Goal: Task Accomplishment & Management: Manage account settings

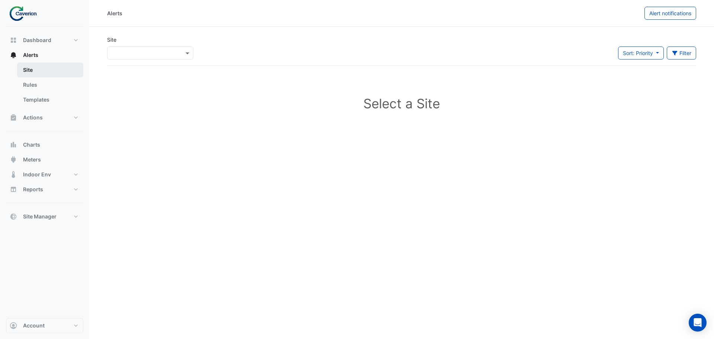
click at [31, 71] on link "Site" at bounding box center [50, 69] width 66 height 15
click at [142, 56] on input "text" at bounding box center [142, 53] width 63 height 8
click at [133, 83] on div "K29" at bounding box center [129, 79] width 43 height 11
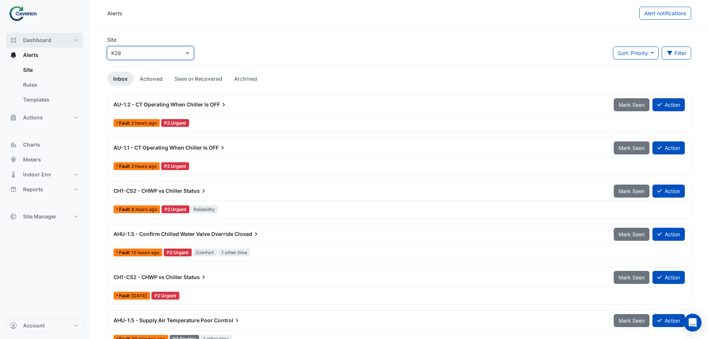
click at [51, 37] on button "Dashboard" at bounding box center [44, 40] width 77 height 15
select select "***"
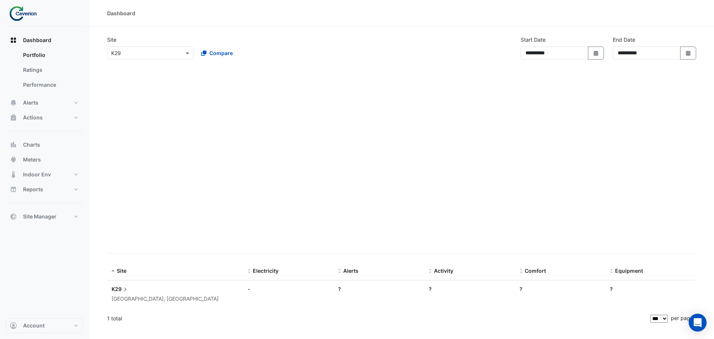
click at [14, 12] on img at bounding box center [25, 13] width 33 height 15
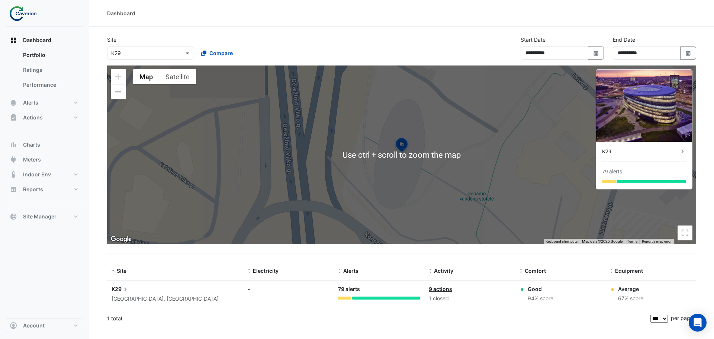
click at [628, 10] on div "Dashboard" at bounding box center [401, 13] width 589 height 8
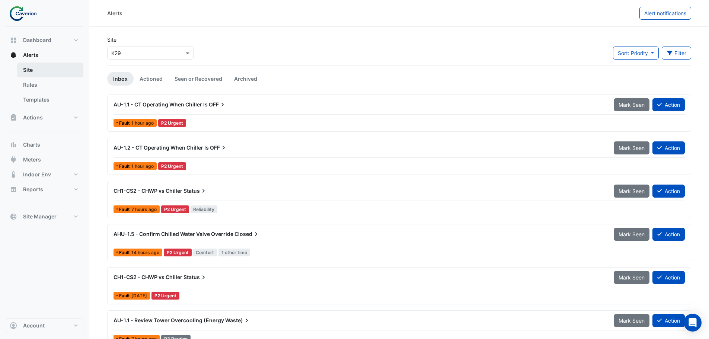
click at [31, 69] on link "Site" at bounding box center [50, 69] width 66 height 15
click at [31, 52] on span "Alerts" at bounding box center [30, 54] width 15 height 7
click at [31, 37] on span "Dashboard" at bounding box center [37, 39] width 28 height 7
select select "***"
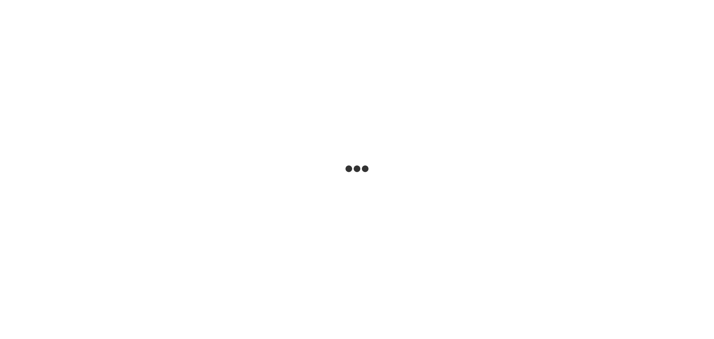
drag, startPoint x: 0, startPoint y: 0, endPoint x: 400, endPoint y: 164, distance: 432.2
click at [400, 0] on html at bounding box center [357, 0] width 714 height 0
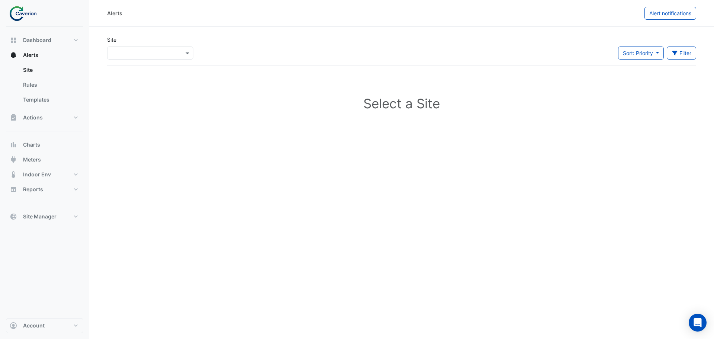
click at [146, 53] on input "text" at bounding box center [142, 53] width 63 height 8
click at [142, 81] on div "K29" at bounding box center [129, 79] width 43 height 11
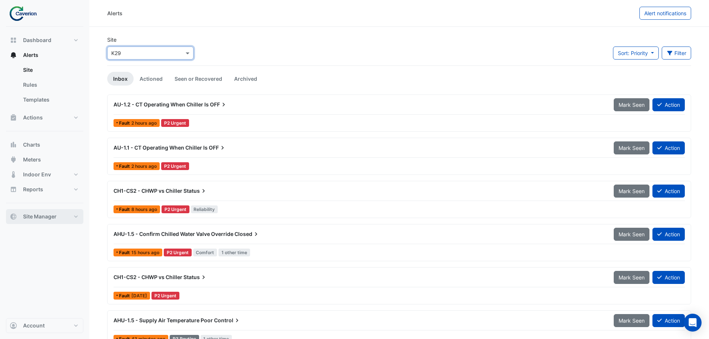
click at [46, 218] on span "Site Manager" at bounding box center [39, 216] width 33 height 7
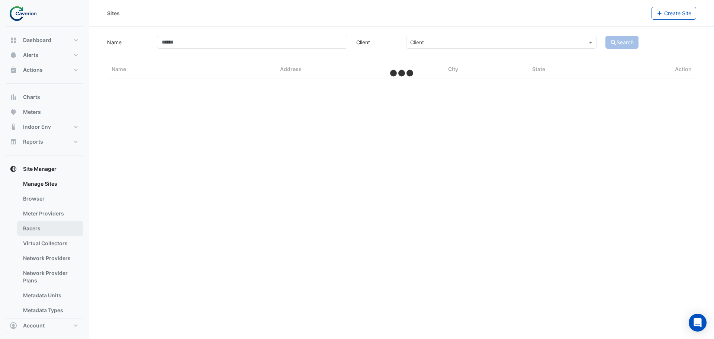
select select "***"
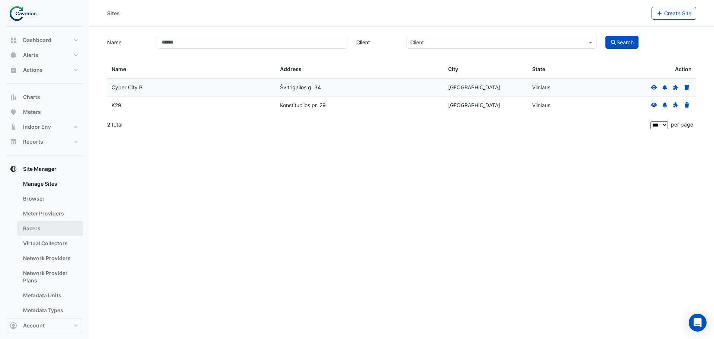
click at [36, 227] on link "Bacers" at bounding box center [50, 228] width 66 height 15
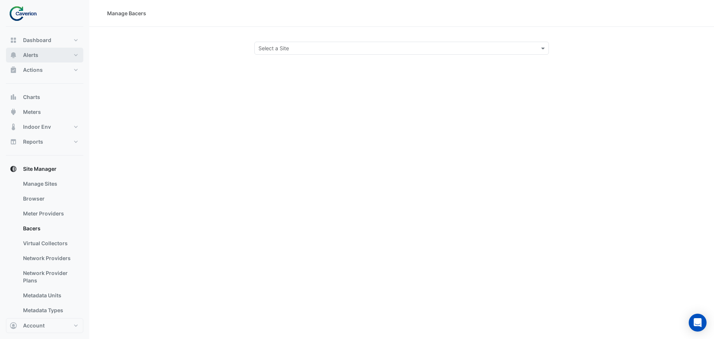
click at [32, 58] on span "Alerts" at bounding box center [30, 54] width 15 height 7
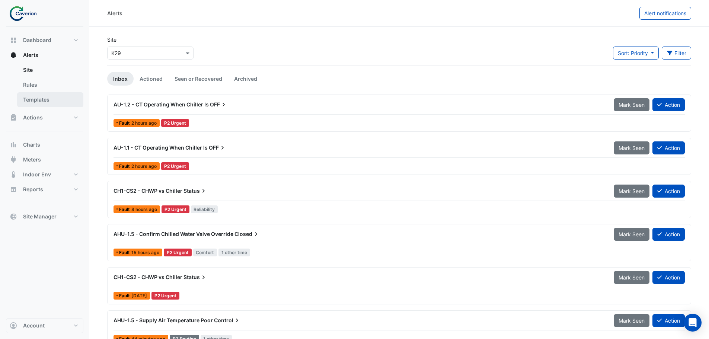
click at [45, 97] on link "Templates" at bounding box center [50, 99] width 66 height 15
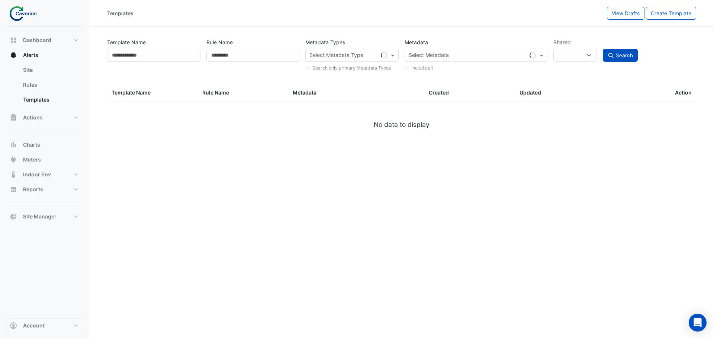
click at [383, 51] on div "Select Metadata Type" at bounding box center [351, 55] width 93 height 13
click at [145, 41] on label "Template Name" at bounding box center [126, 42] width 39 height 13
click at [145, 49] on input "Template Name" at bounding box center [153, 55] width 93 height 13
click at [143, 49] on input "Template Name" at bounding box center [153, 55] width 93 height 13
select select
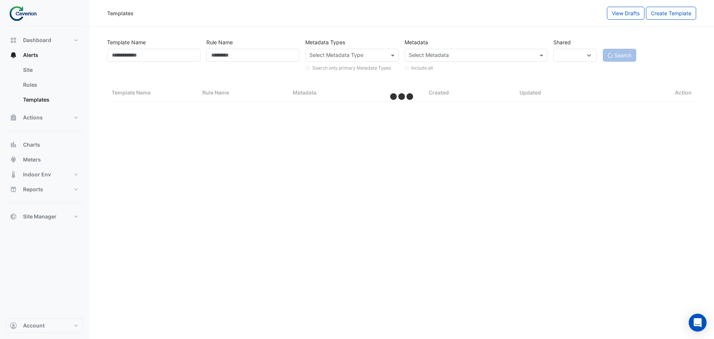
click at [174, 45] on div "Template Name" at bounding box center [153, 54] width 99 height 36
click at [31, 77] on link "Site" at bounding box center [50, 69] width 66 height 15
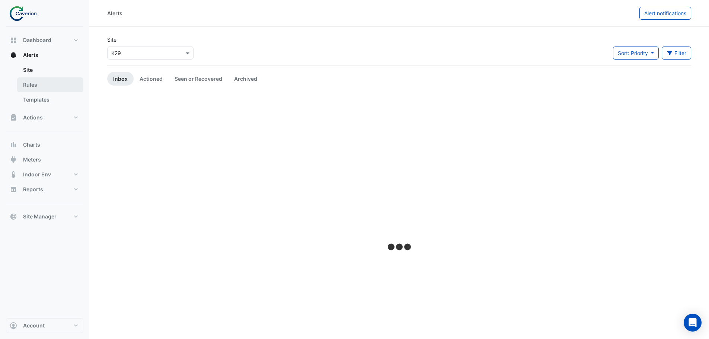
click at [30, 84] on link "Rules" at bounding box center [50, 84] width 66 height 15
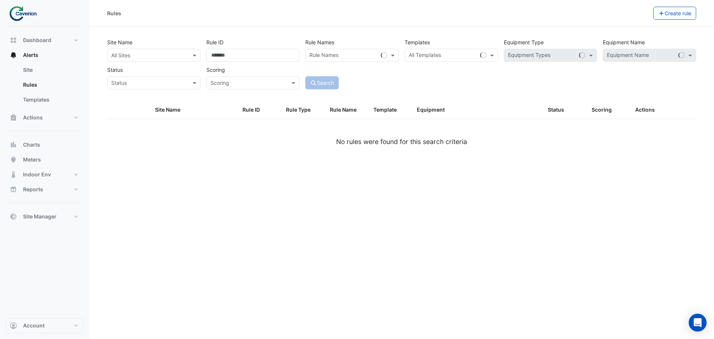
click at [179, 55] on input "text" at bounding box center [146, 56] width 70 height 8
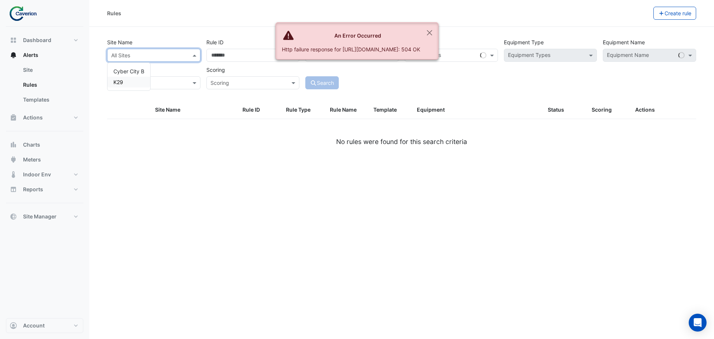
click at [124, 83] on div "K29" at bounding box center [129, 82] width 43 height 11
click at [438, 31] on button "Close" at bounding box center [429, 33] width 17 height 20
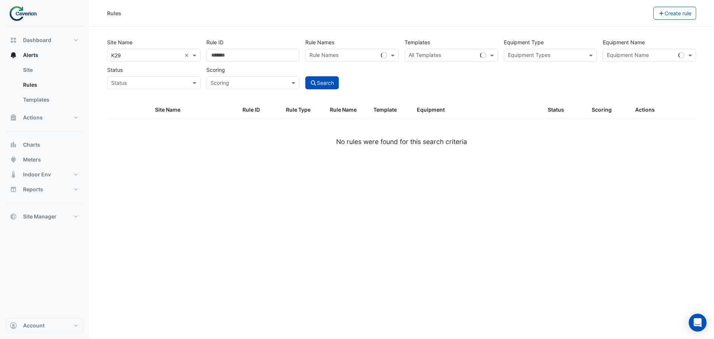
click at [437, 57] on input "text" at bounding box center [443, 56] width 68 height 8
click at [541, 55] on input "text" at bounding box center [546, 56] width 77 height 8
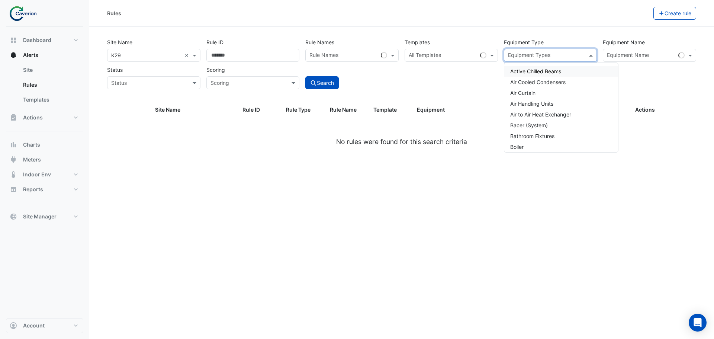
paste input "**********"
type input "**********"
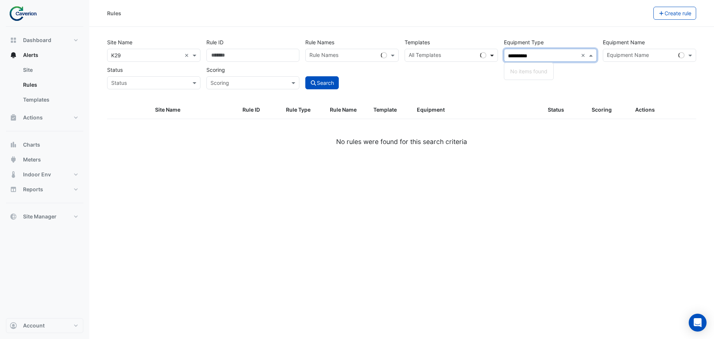
drag, startPoint x: 546, startPoint y: 52, endPoint x: 492, endPoint y: 59, distance: 54.8
click at [492, 59] on div "**********" at bounding box center [401, 61] width 595 height 55
click at [449, 34] on div "Site Name All Sites × K29 × Rule ID Rule Names Rule Names Templates All Templat…" at bounding box center [401, 61] width 595 height 55
click at [432, 54] on input "text" at bounding box center [443, 56] width 68 height 8
click at [344, 53] on input "text" at bounding box center [343, 56] width 68 height 8
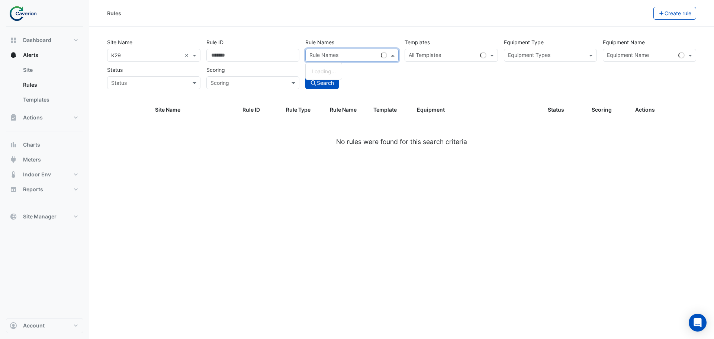
paste input "**********"
type input "**********"
click at [450, 38] on div "Templates All Templates" at bounding box center [451, 49] width 99 height 26
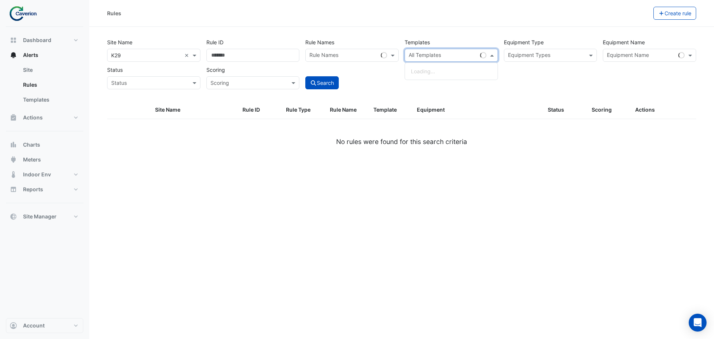
click at [438, 55] on input "text" at bounding box center [443, 56] width 68 height 8
paste input "**********"
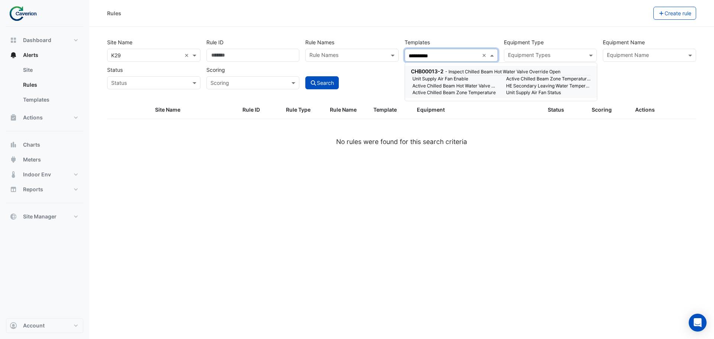
click at [464, 87] on small "Active Chilled Beam Hot Water Valve Command" at bounding box center [455, 86] width 94 height 7
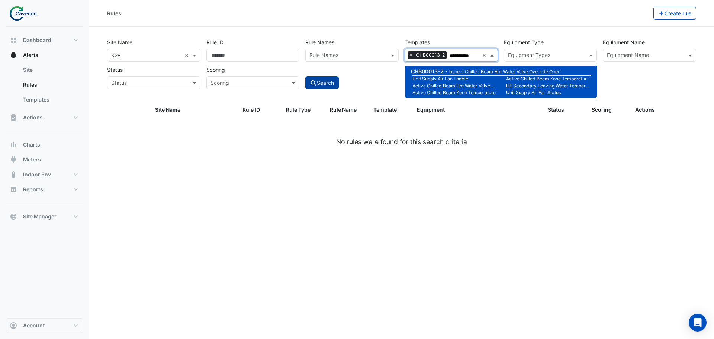
type input "**********"
click at [321, 84] on button "Search" at bounding box center [321, 82] width 33 height 13
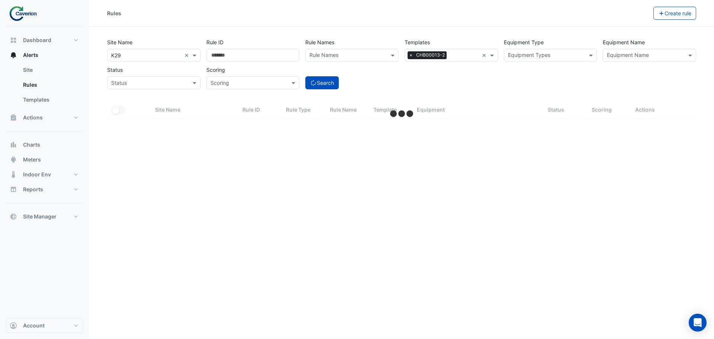
select select "***"
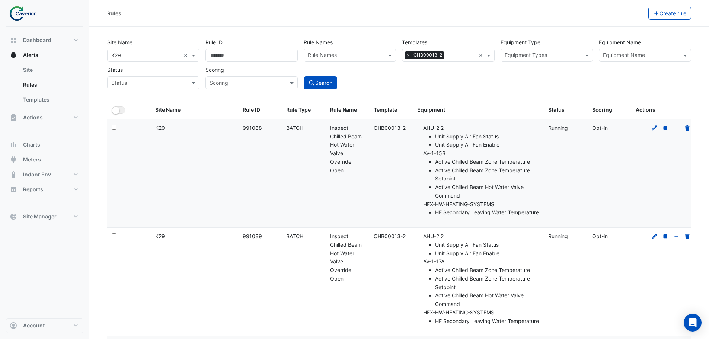
click at [456, 181] on li "Active Chilled Beam Zone Temperature Setpoint" at bounding box center [487, 174] width 104 height 17
click at [657, 128] on icon at bounding box center [654, 127] width 7 height 5
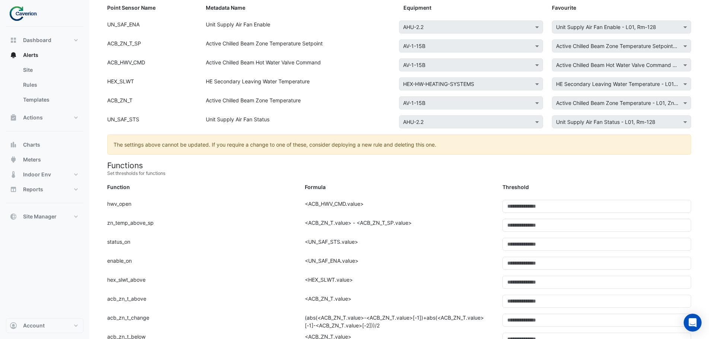
scroll to position [112, 0]
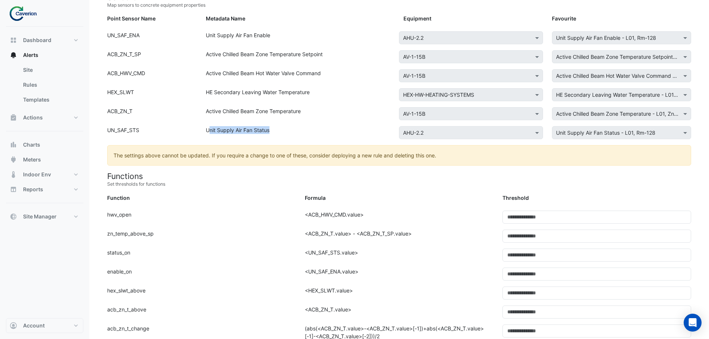
drag, startPoint x: 209, startPoint y: 132, endPoint x: 284, endPoint y: 133, distance: 75.1
click at [284, 133] on div "Unit Supply Air Fan Status" at bounding box center [300, 134] width 198 height 16
click at [285, 133] on div "Unit Supply Air Fan Status" at bounding box center [300, 134] width 198 height 16
drag, startPoint x: 230, startPoint y: 99, endPoint x: 301, endPoint y: 97, distance: 71.1
click at [294, 97] on div "HE Secondary Leaving Water Temperature" at bounding box center [300, 96] width 198 height 16
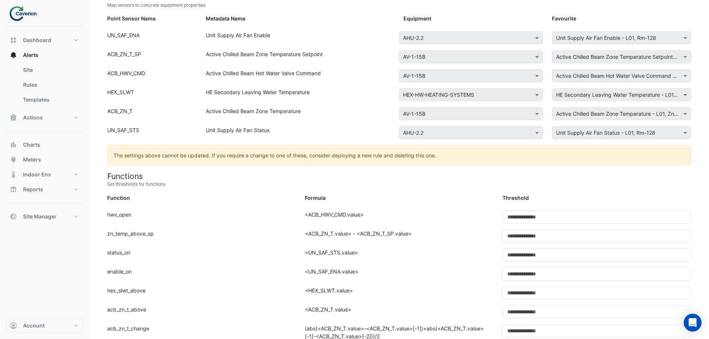
click at [302, 97] on div "HE Secondary Leaving Water Temperature" at bounding box center [300, 96] width 198 height 16
click at [469, 92] on div "Point Sensor Name: HEX_SLWT Metadata Name: HE Secondary Leaving Water Temperatu…" at bounding box center [399, 97] width 593 height 19
drag, startPoint x: 366, startPoint y: 74, endPoint x: 189, endPoint y: 69, distance: 177.1
click at [187, 79] on div "Point Sensor Name: ACB_HWV_CMD Metadata Name: Active Chilled Beam Hot Water Val…" at bounding box center [399, 78] width 593 height 19
drag, startPoint x: 189, startPoint y: 69, endPoint x: 187, endPoint y: 59, distance: 10.1
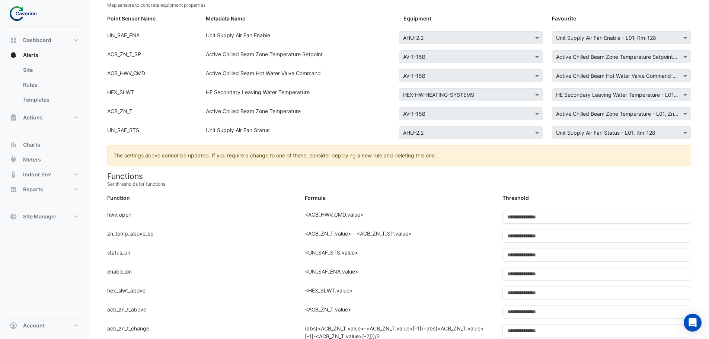
click at [188, 67] on body "Update Rule ID 991088 Site Select a Site × K29 Template Select a Template CHB00…" at bounding box center [354, 289] width 709 height 803
drag, startPoint x: 186, startPoint y: 53, endPoint x: 217, endPoint y: 47, distance: 31.1
click at [216, 47] on form "Rule Type Batch Sensors Map sensors to concrete equipment properties Point Sens…" at bounding box center [399, 324] width 584 height 722
click at [217, 48] on div "Point Sensor Name: UN_SAF_ENA Metadata Name: Unit Supply Air Fan Enable Equipme…" at bounding box center [399, 40] width 593 height 19
click at [192, 126] on form "Rule Type Batch Sensors Map sensors to concrete equipment properties Point Sens…" at bounding box center [399, 324] width 584 height 722
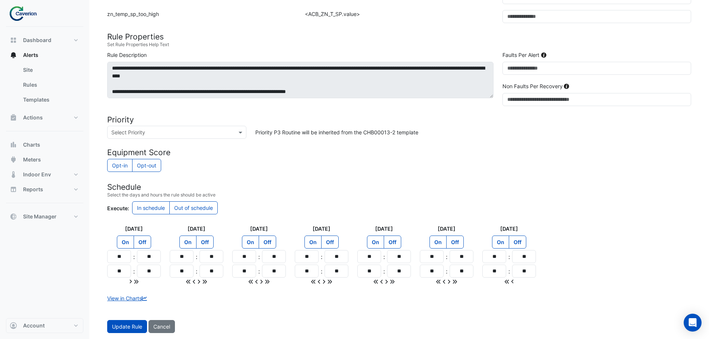
scroll to position [0, 0]
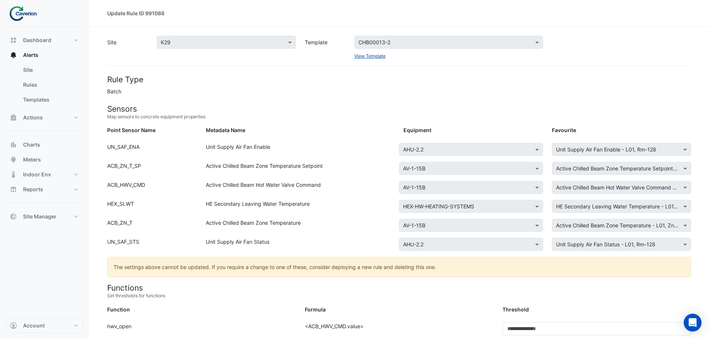
click at [381, 57] on link "View Template" at bounding box center [369, 56] width 31 height 6
